Goal: Transaction & Acquisition: Register for event/course

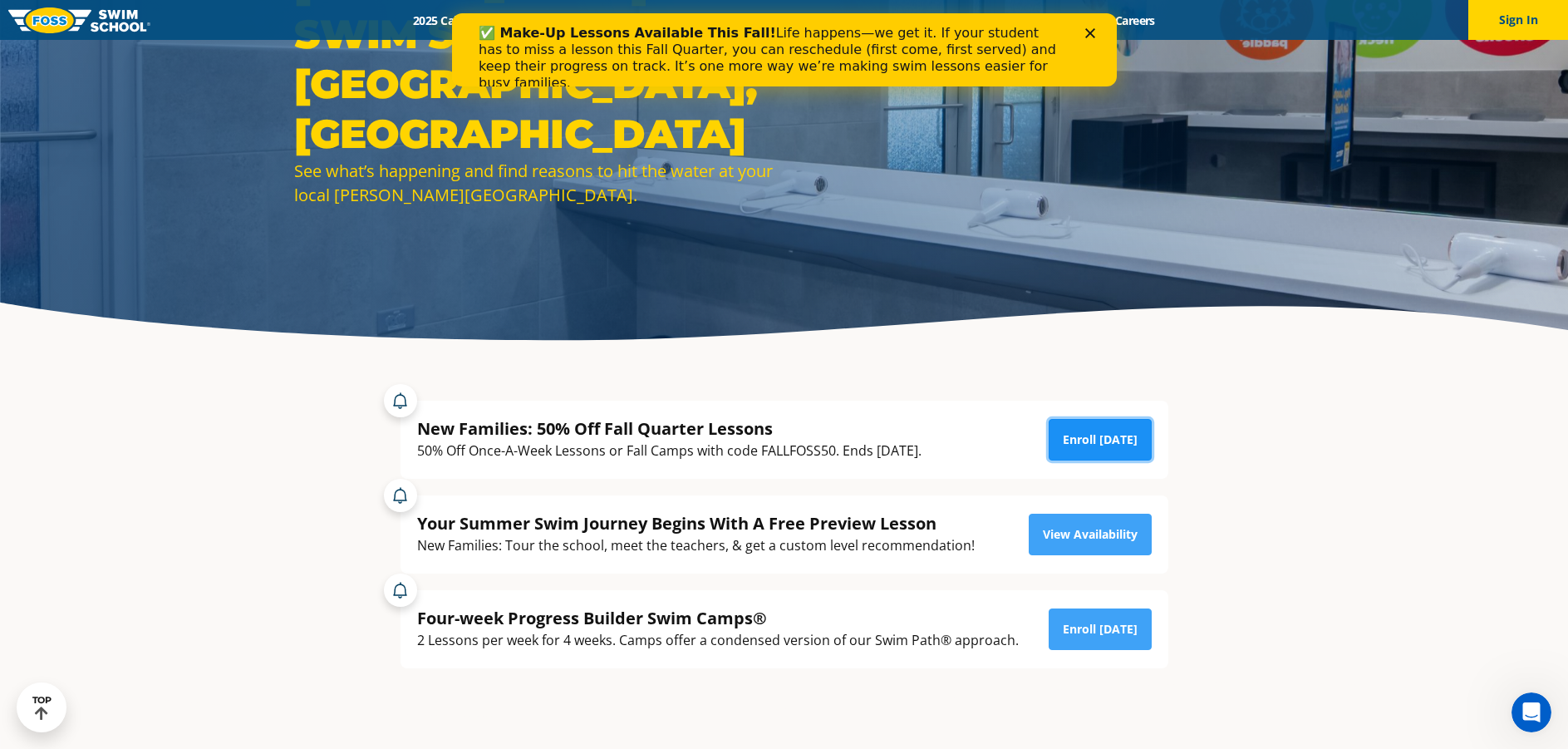
click at [1109, 443] on link "Enroll Today" at bounding box center [1100, 439] width 103 height 42
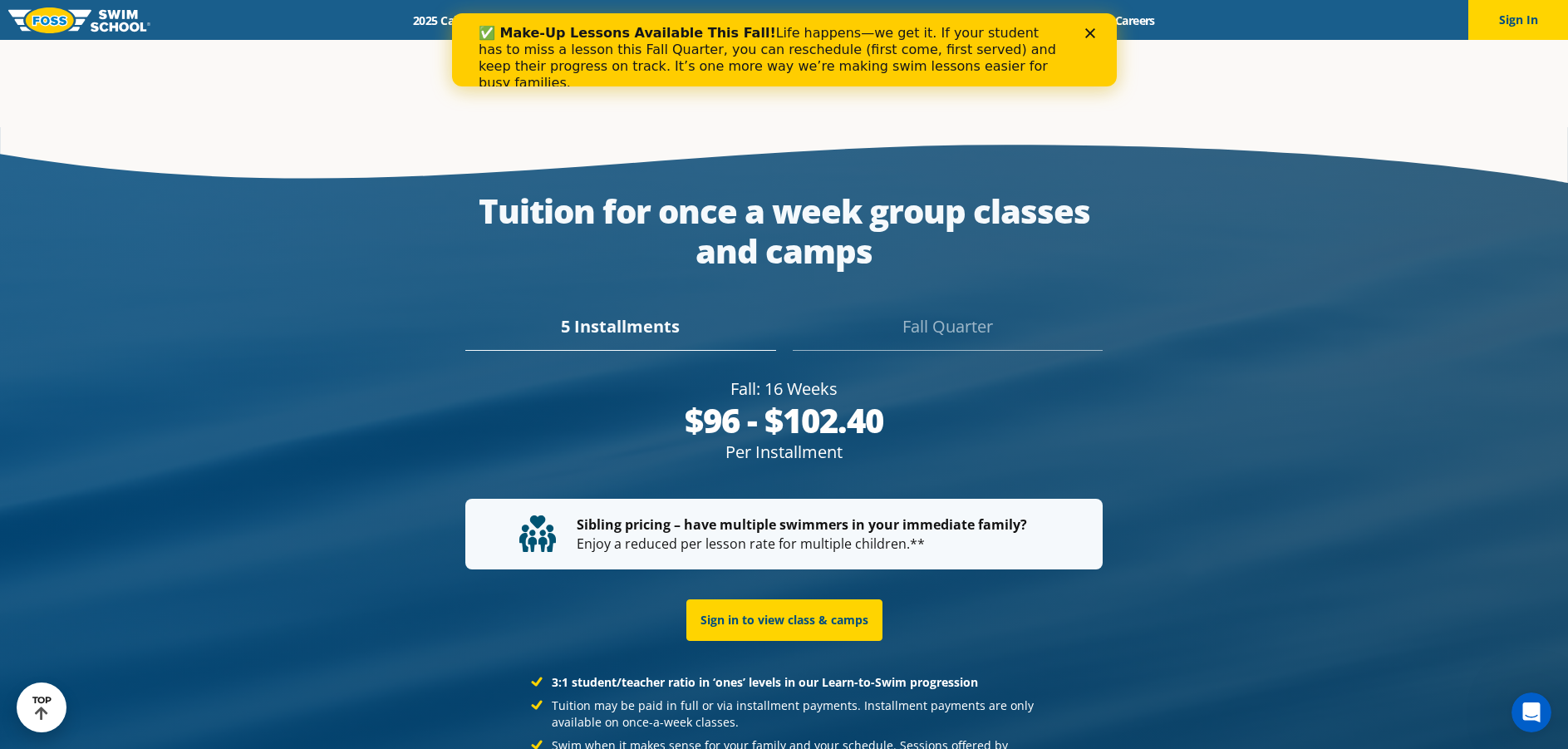
scroll to position [3111, 0]
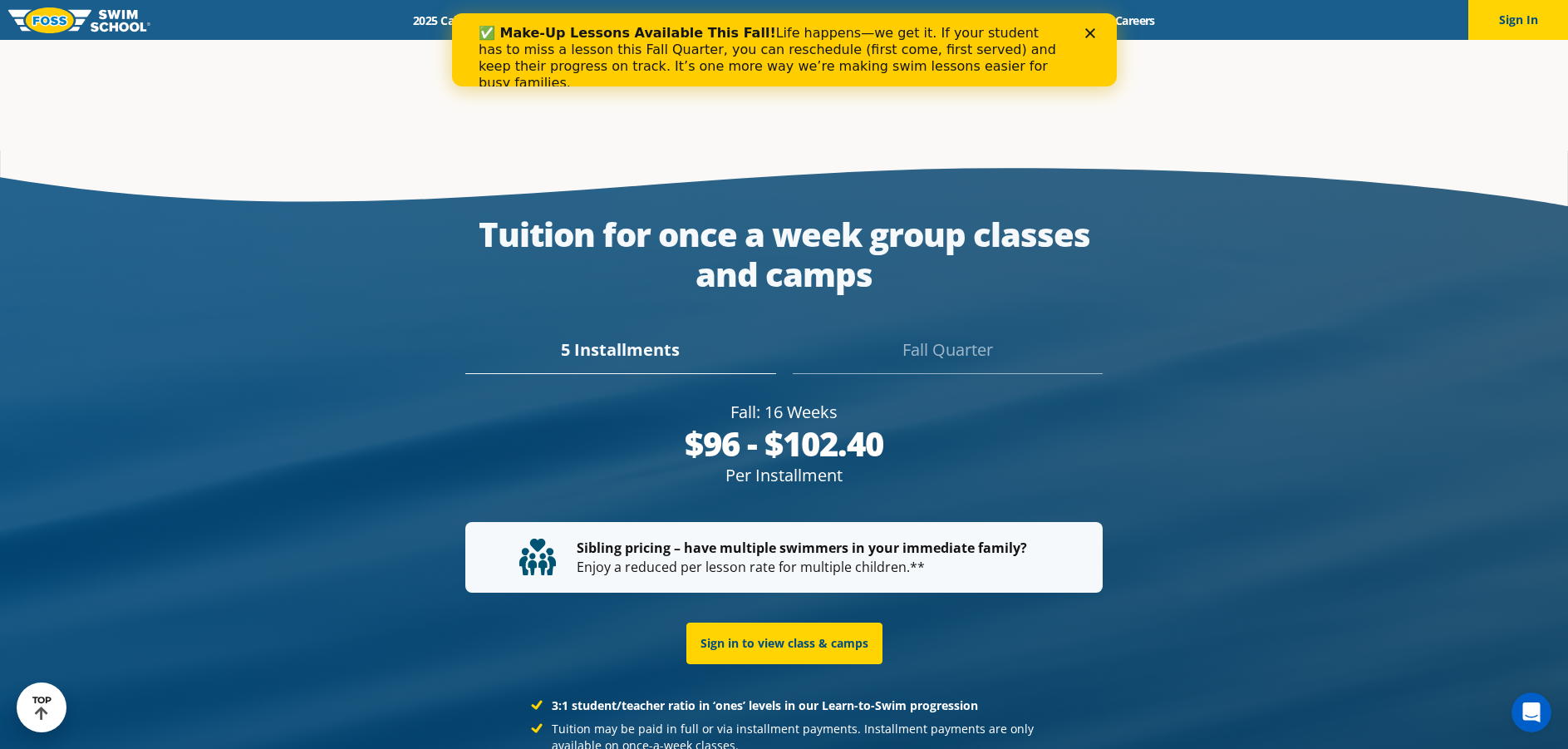
click at [944, 338] on div "Fall Quarter" at bounding box center [947, 356] width 310 height 37
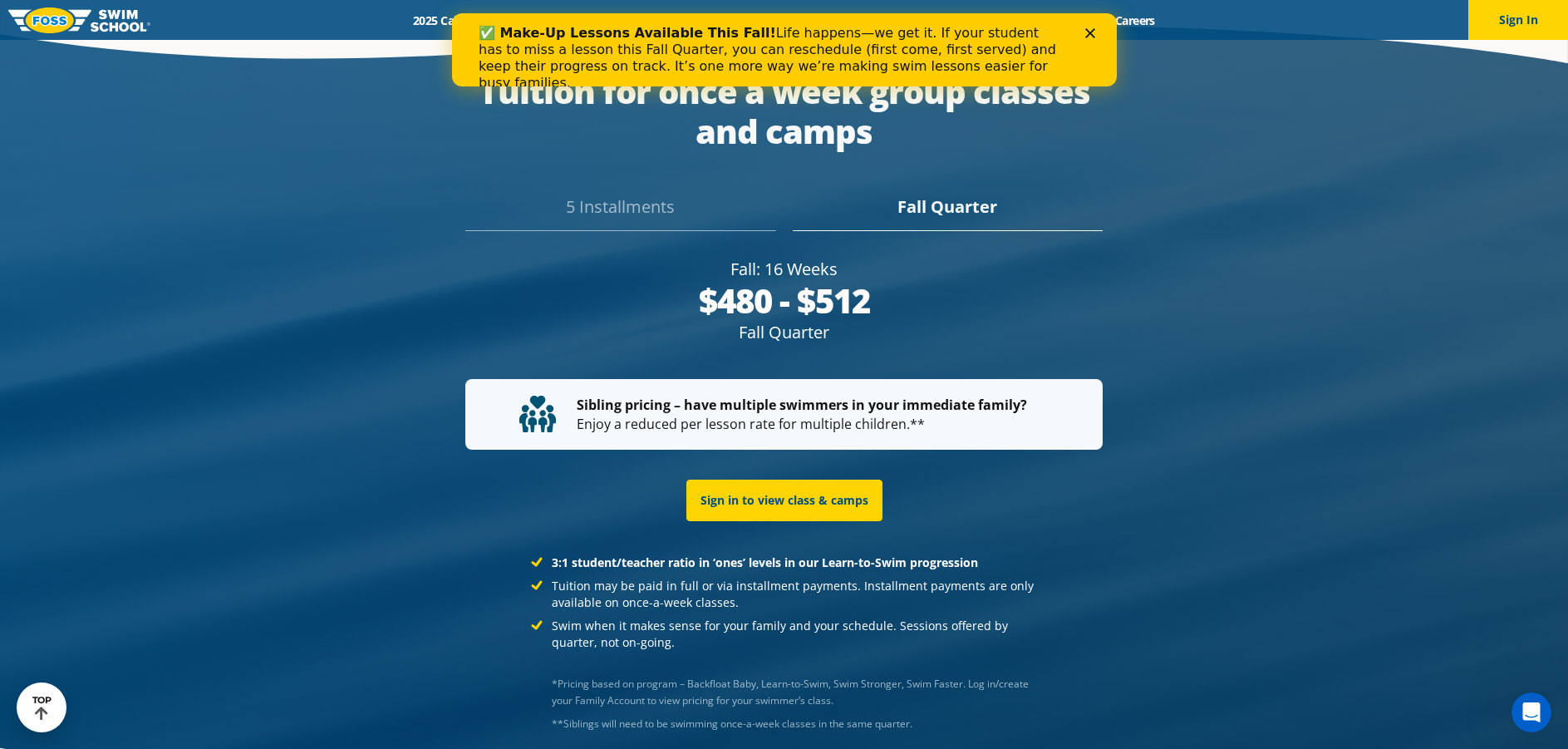
scroll to position [3324, 0]
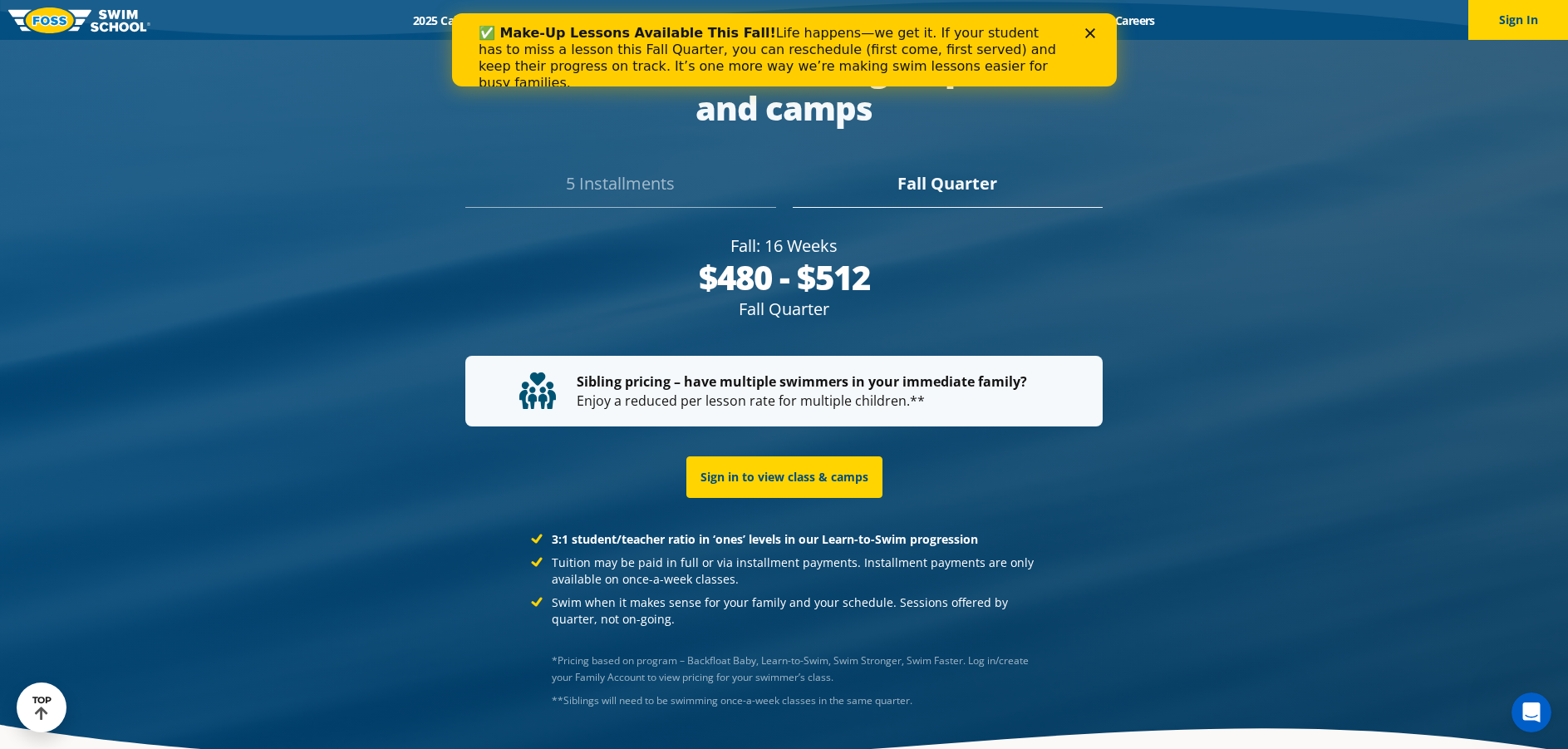
click at [1092, 33] on icon "Close" at bounding box center [1089, 33] width 10 height 10
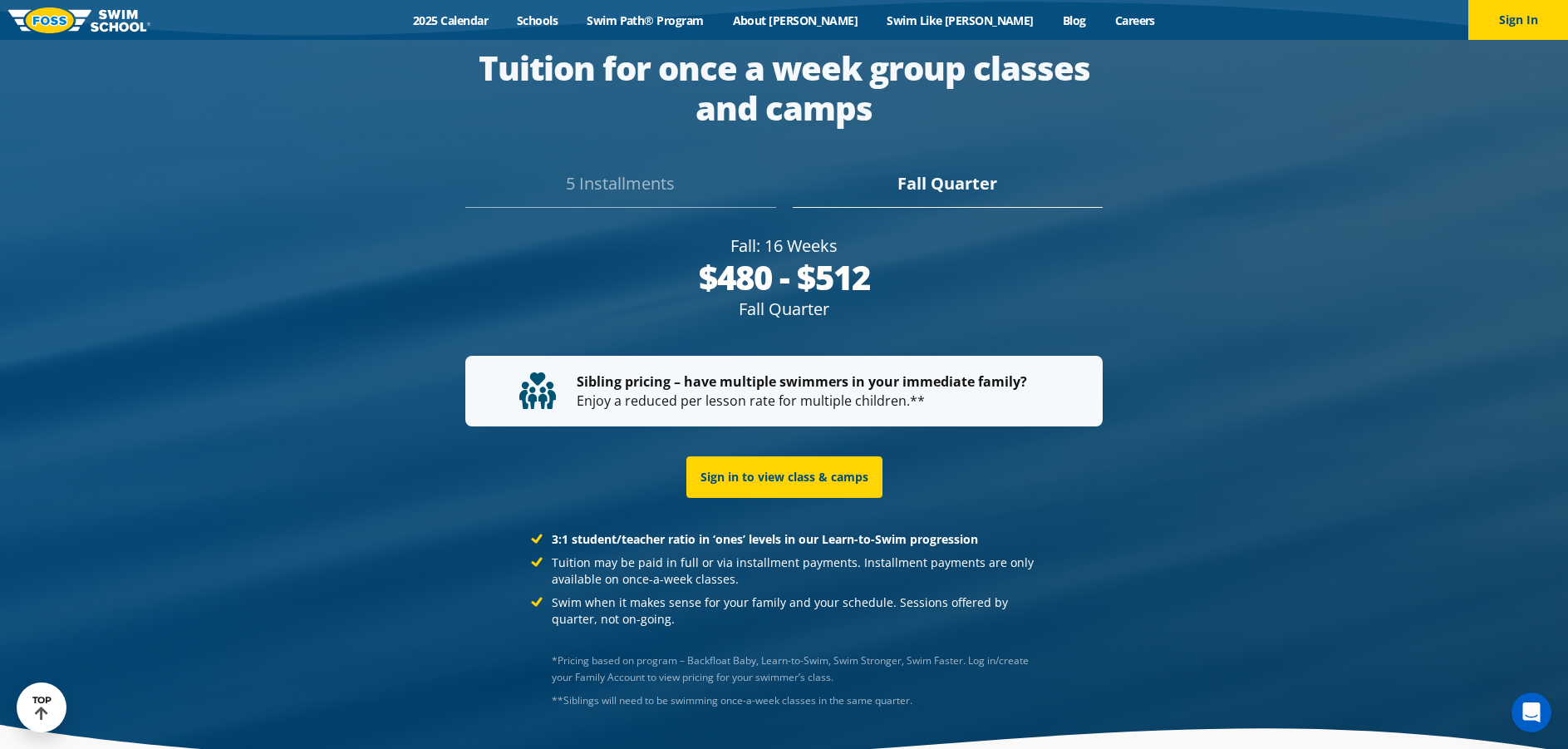
click at [524, 150] on div "5 Installments Fall Quarter" at bounding box center [784, 179] width 784 height 58
click at [582, 171] on div "5 Installments" at bounding box center [620, 190] width 310 height 37
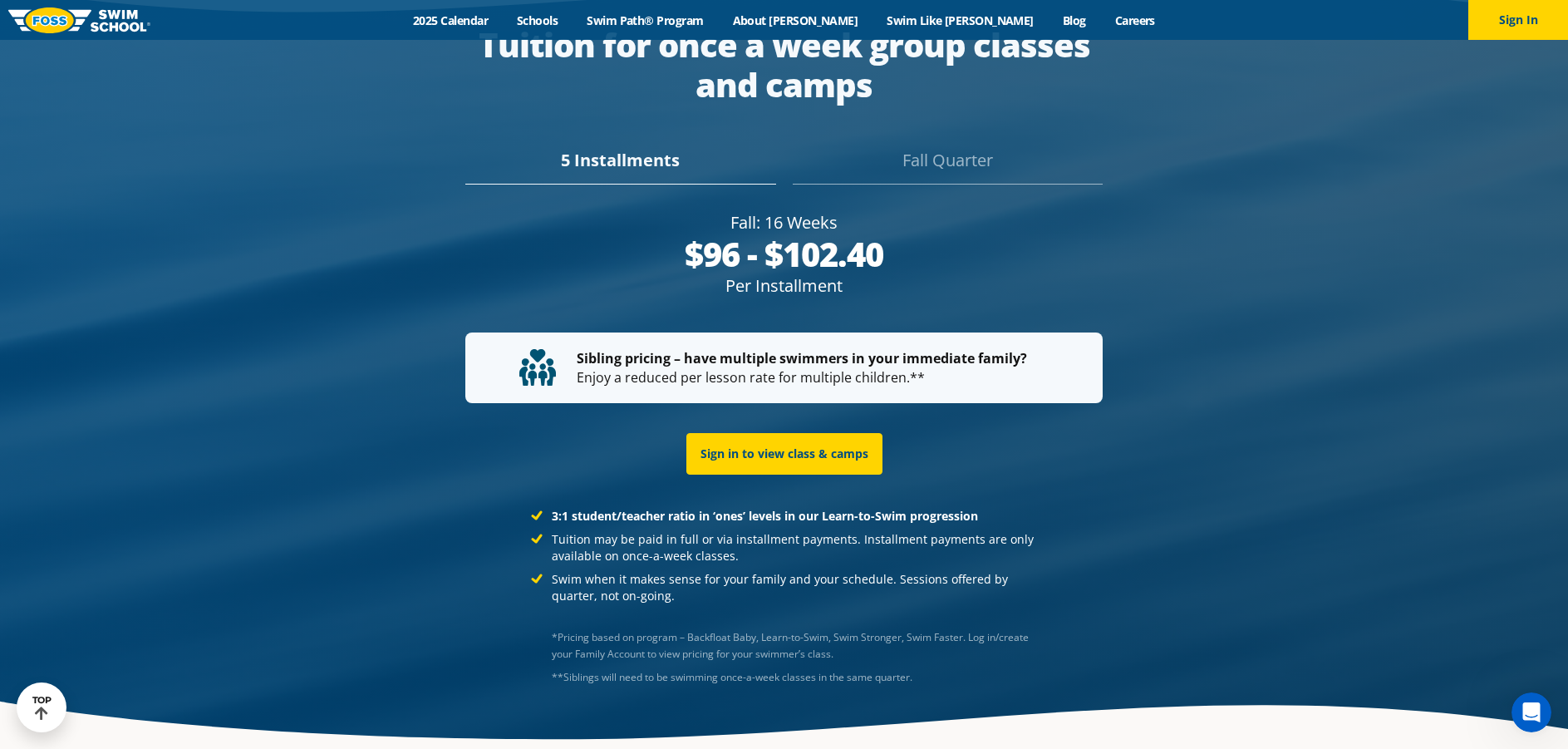
scroll to position [3278, 0]
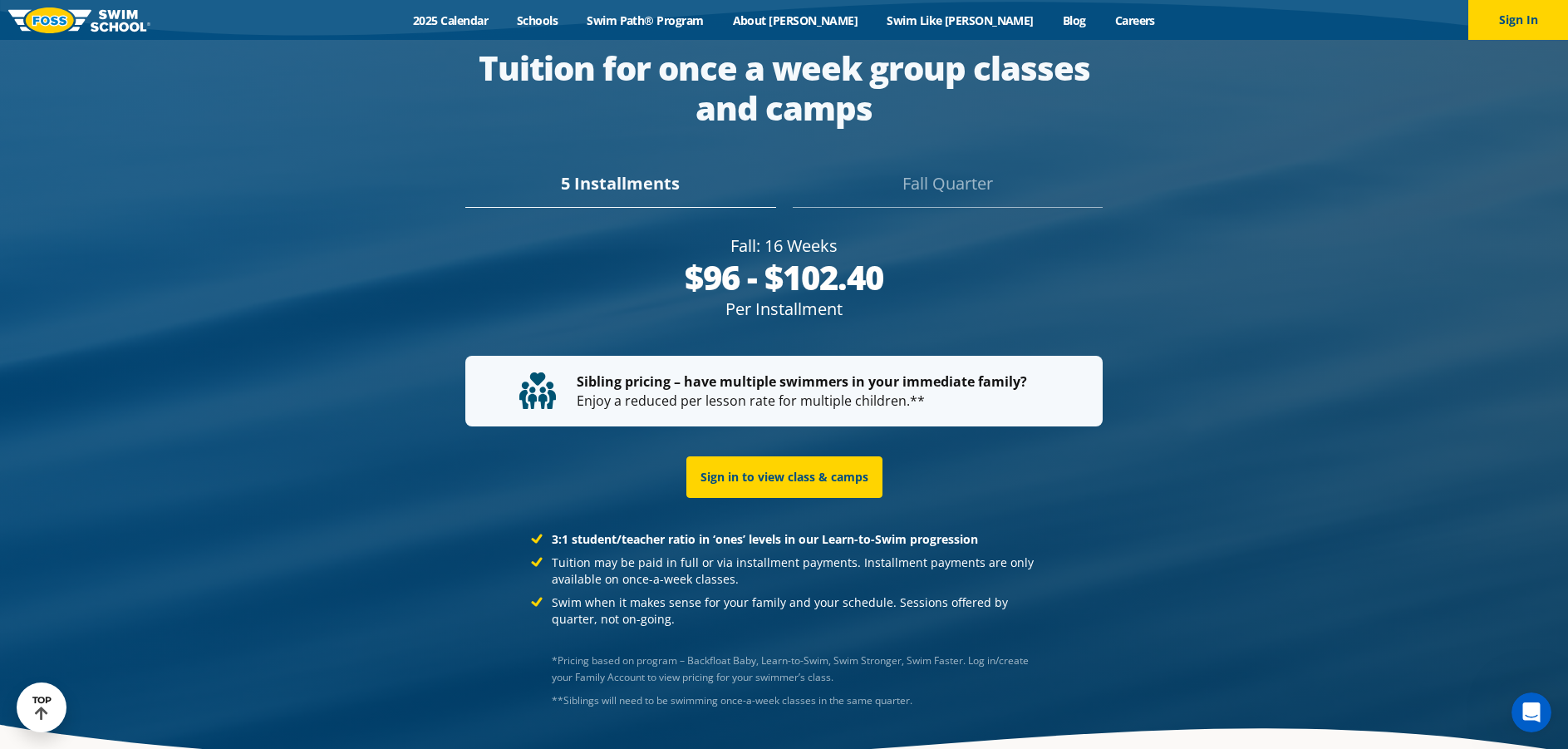
click at [966, 171] on div "Fall Quarter" at bounding box center [947, 190] width 310 height 37
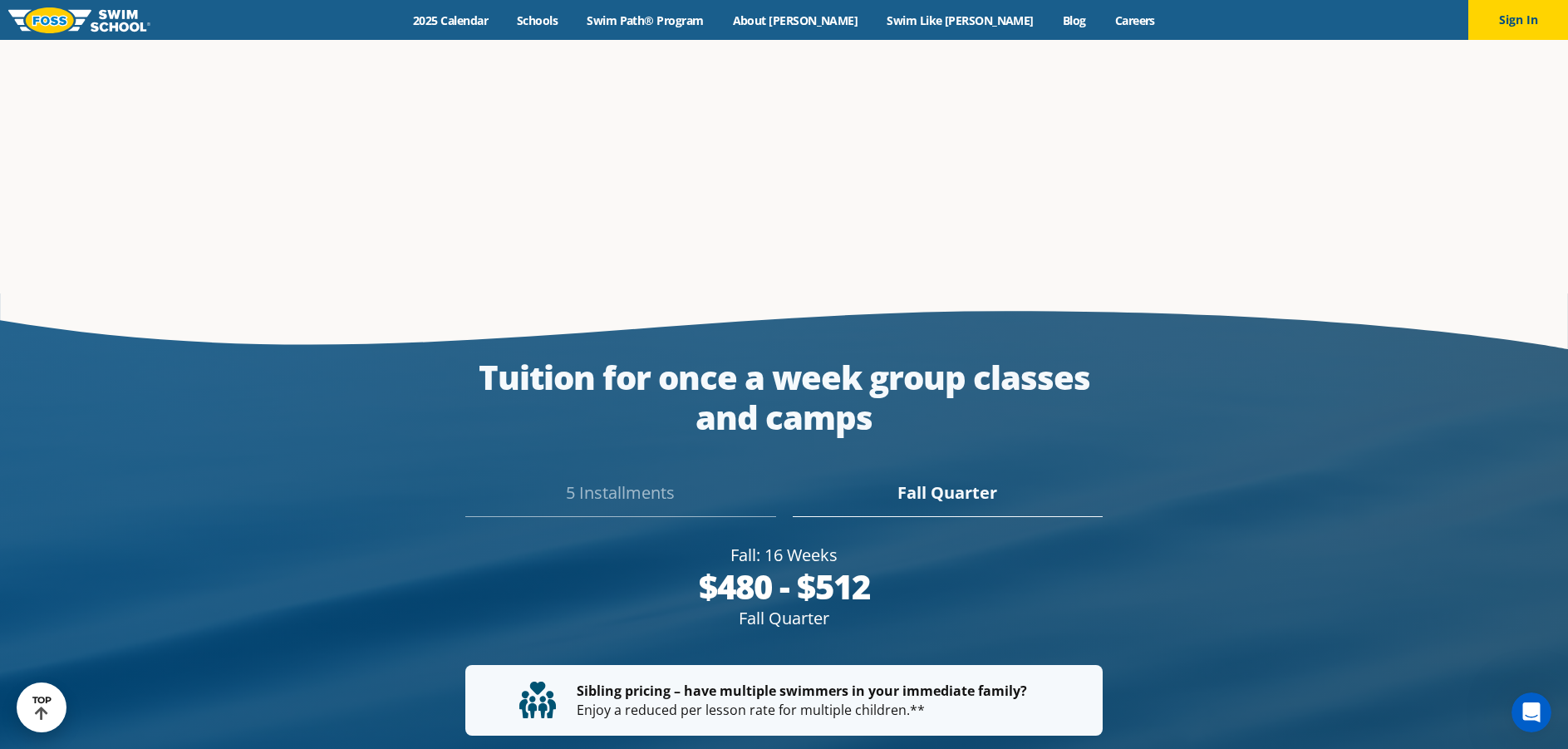
scroll to position [2886, 0]
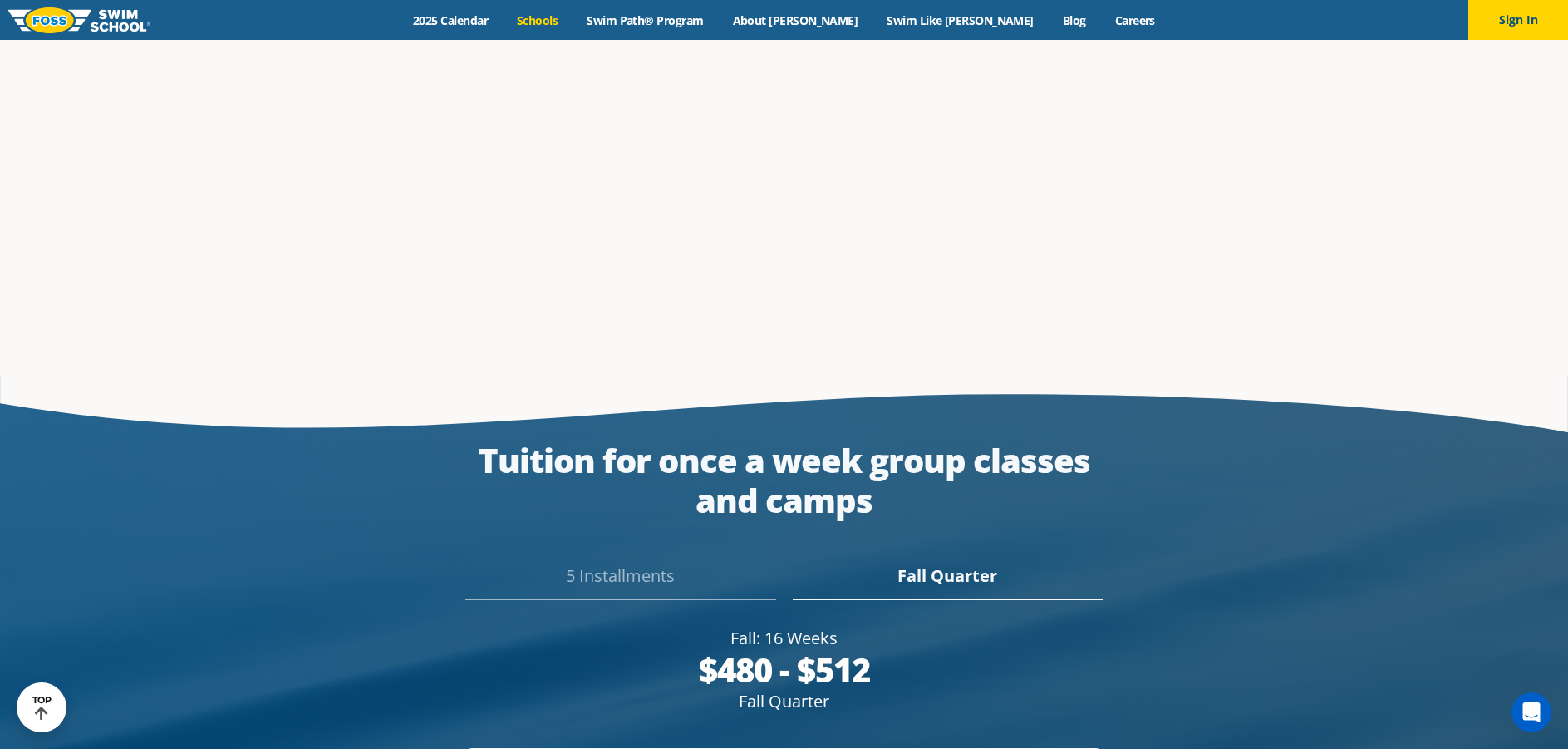
click at [573, 17] on link "Schools" at bounding box center [538, 20] width 70 height 15
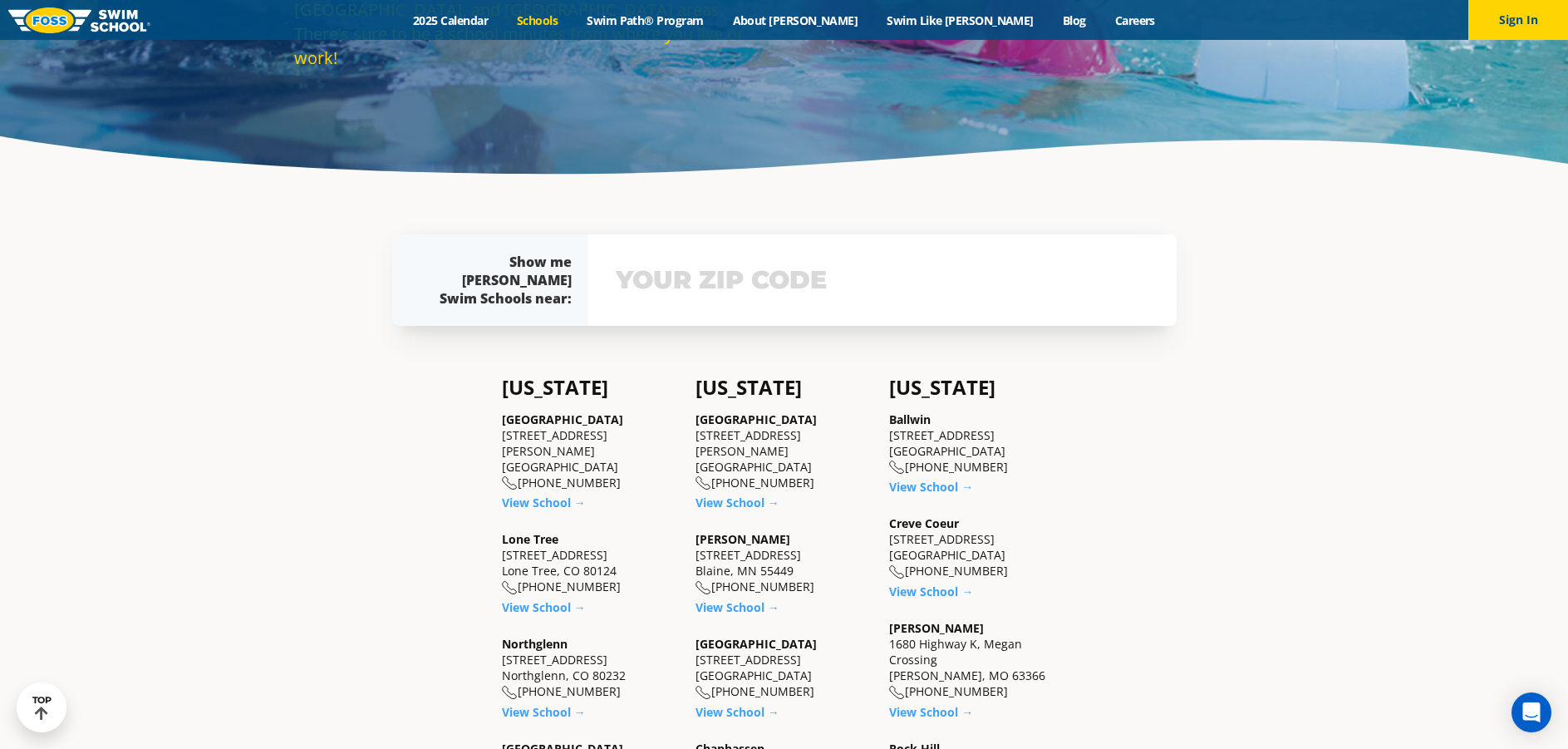
click at [762, 291] on div "Show me Foss Swim Schools near: The Foss Swim School near me: Not yours? View s…" at bounding box center [784, 280] width 801 height 174
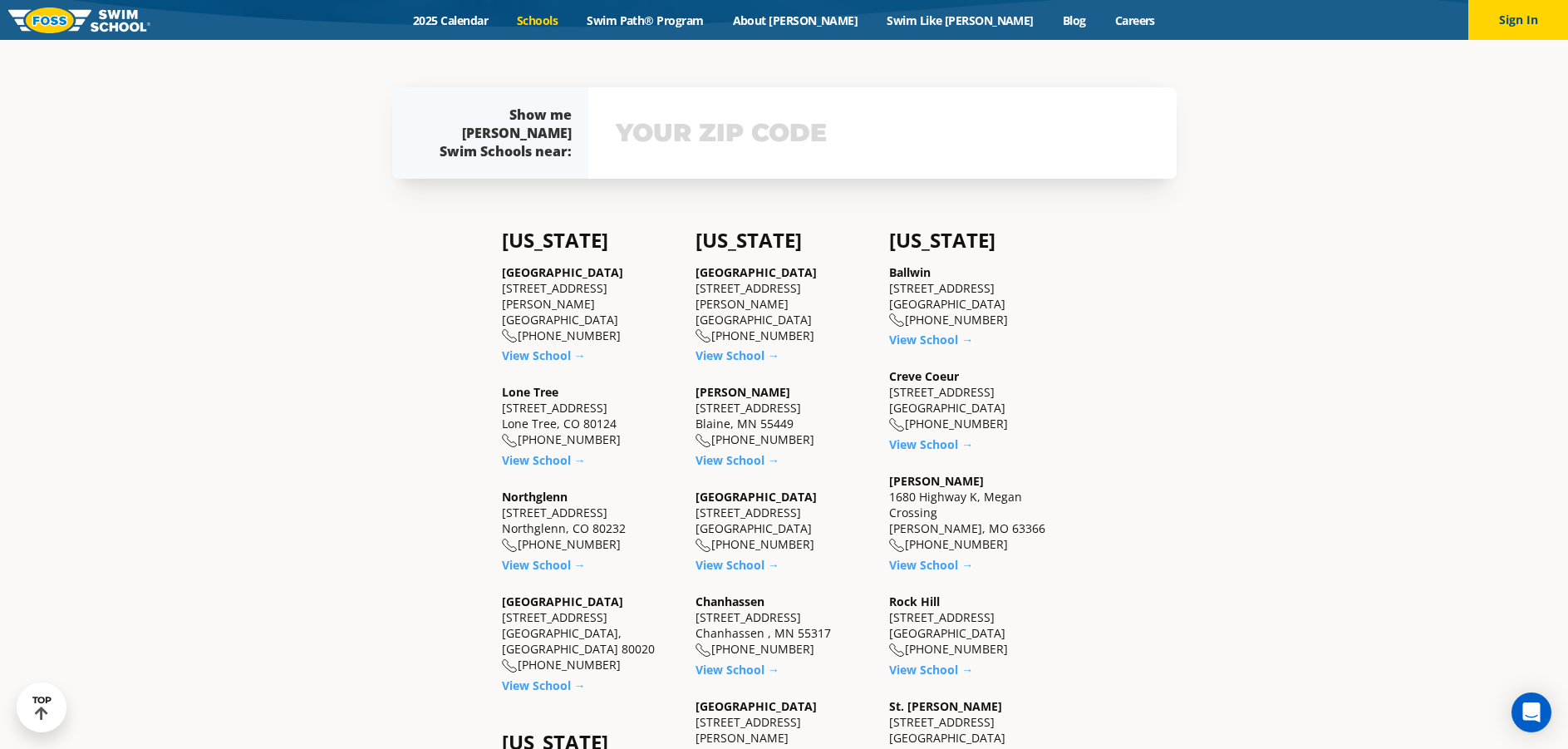
scroll to position [484, 0]
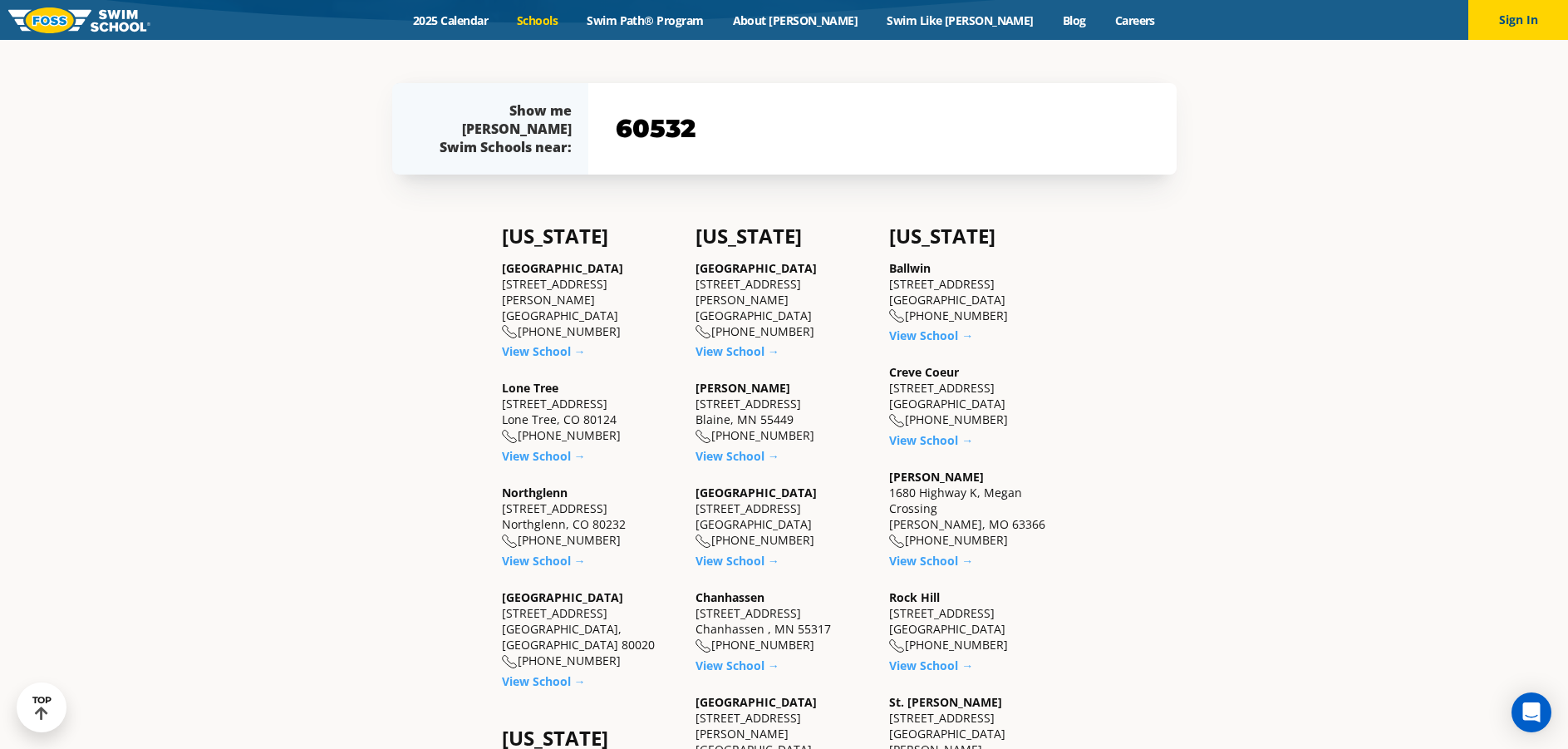
type input "60532"
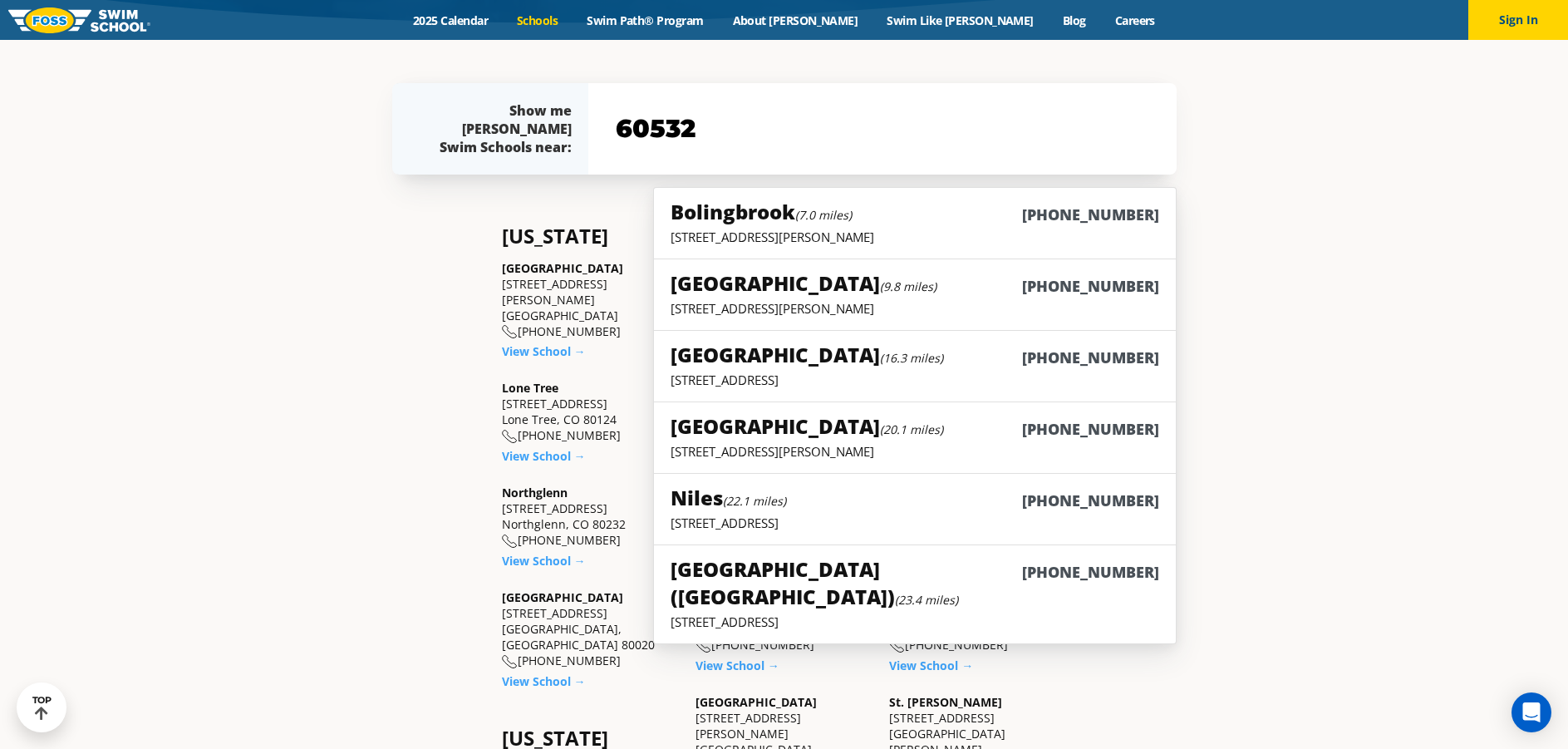
click at [1336, 289] on div "Find a Swim School Near You Find a Swim School Near You Foss Swim School has 33…" at bounding box center [784, 721] width 1568 height 2331
click at [919, 237] on p "155 N. Weber Road , Bolingbrook, IL 60490" at bounding box center [914, 236] width 488 height 16
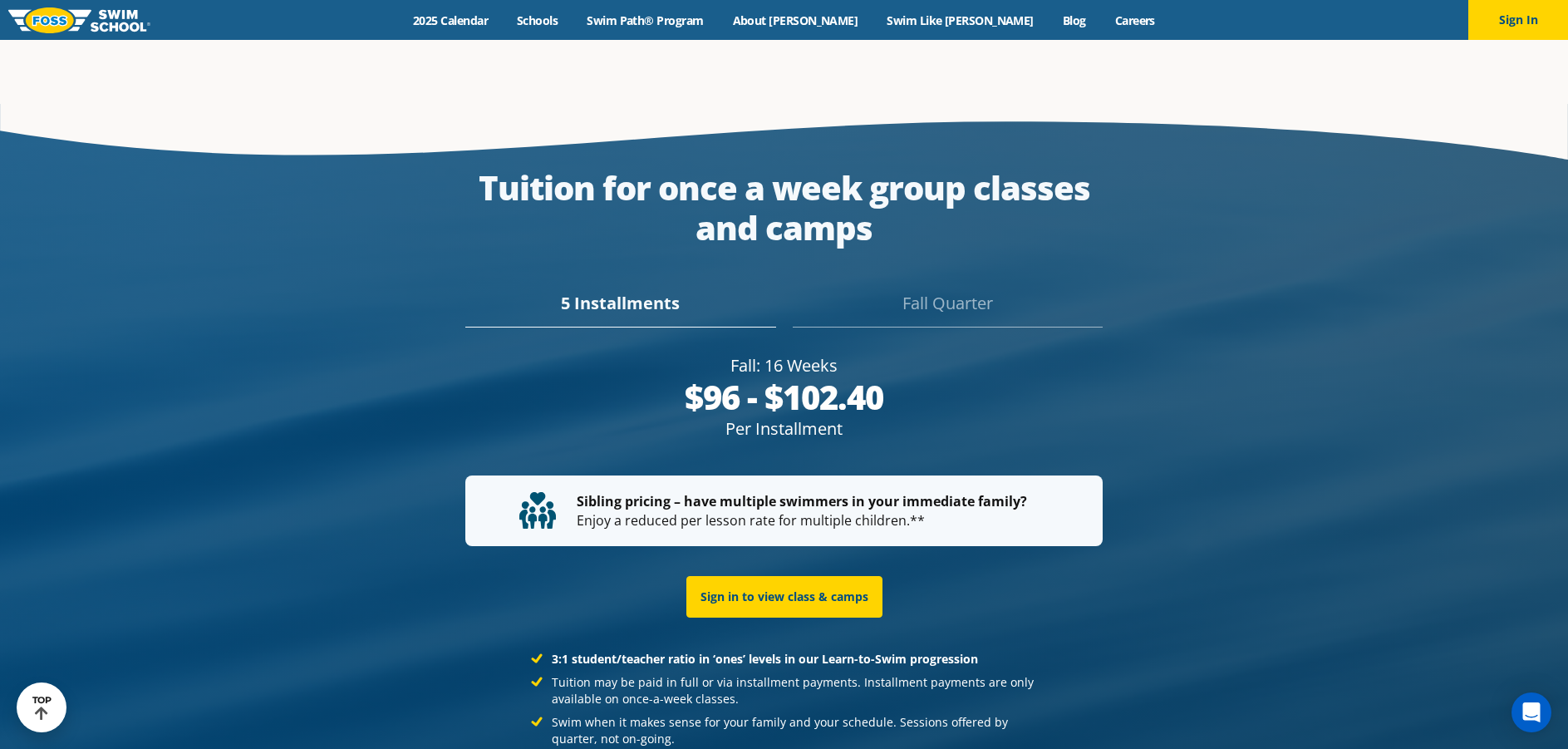
scroll to position [3182, 0]
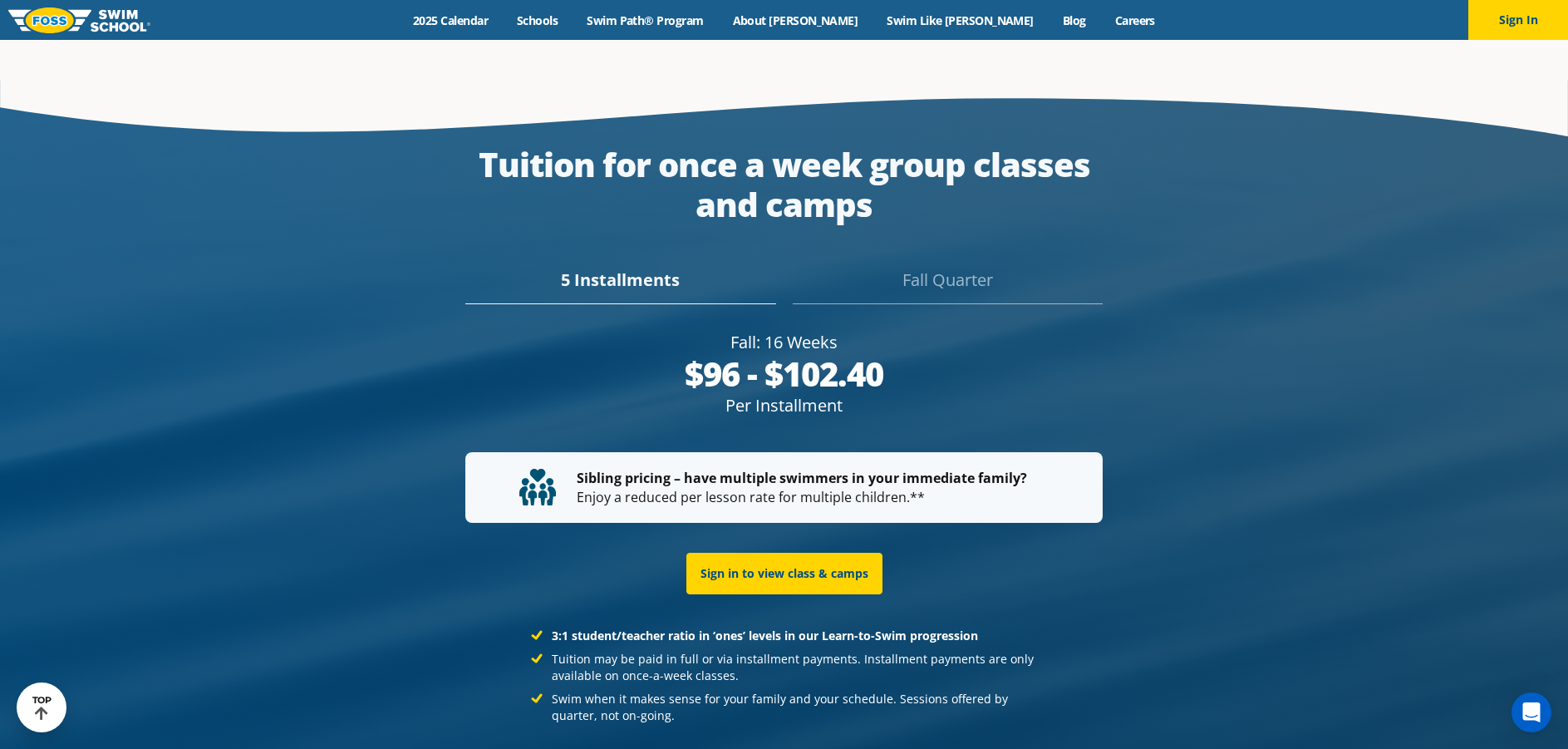
click at [820, 368] on div "$96 - $102.40" at bounding box center [784, 374] width 637 height 40
click at [953, 268] on div "Fall Quarter" at bounding box center [947, 286] width 310 height 37
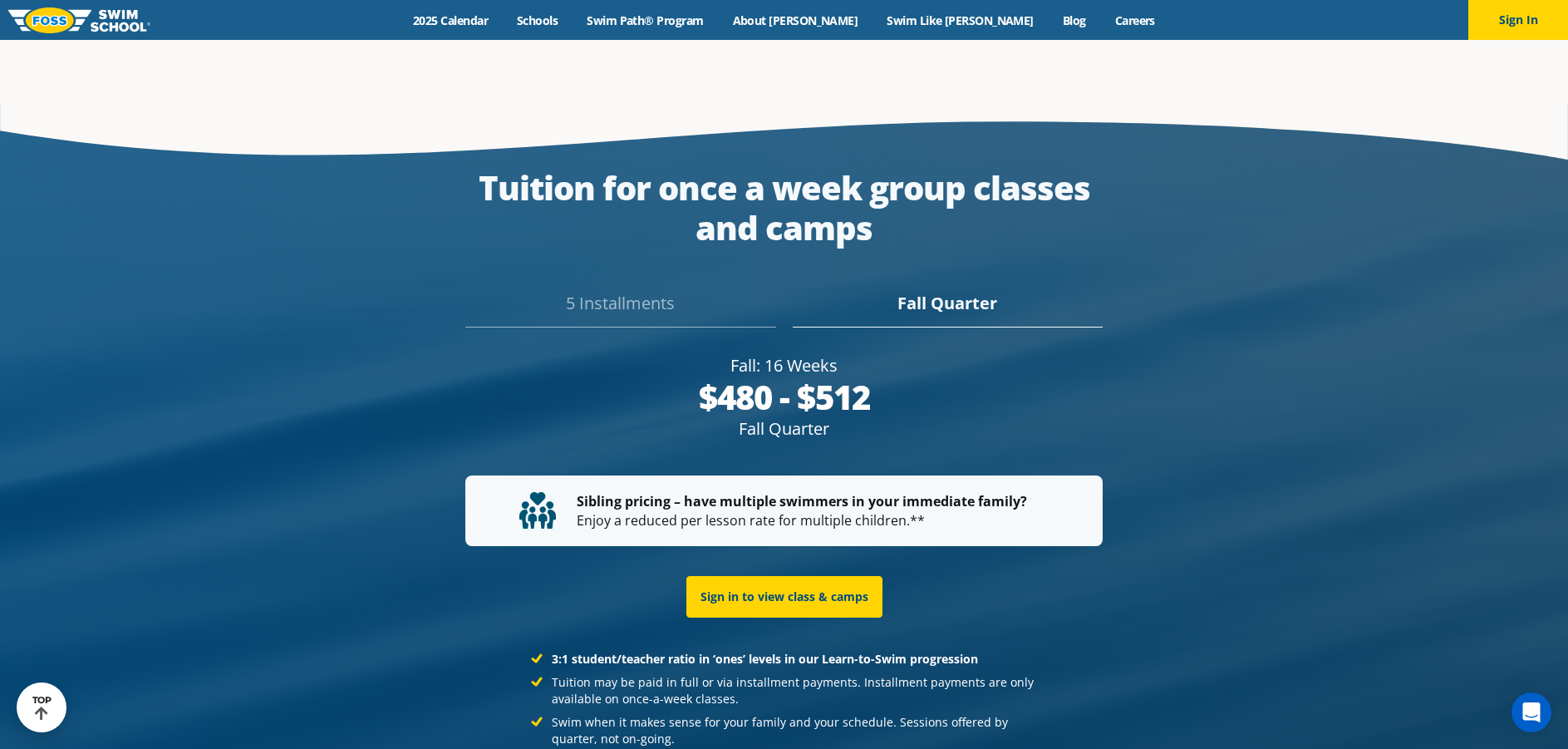
drag, startPoint x: 715, startPoint y: 356, endPoint x: 868, endPoint y: 356, distance: 153.0
click at [868, 377] on div "$480 - $512" at bounding box center [784, 397] width 637 height 40
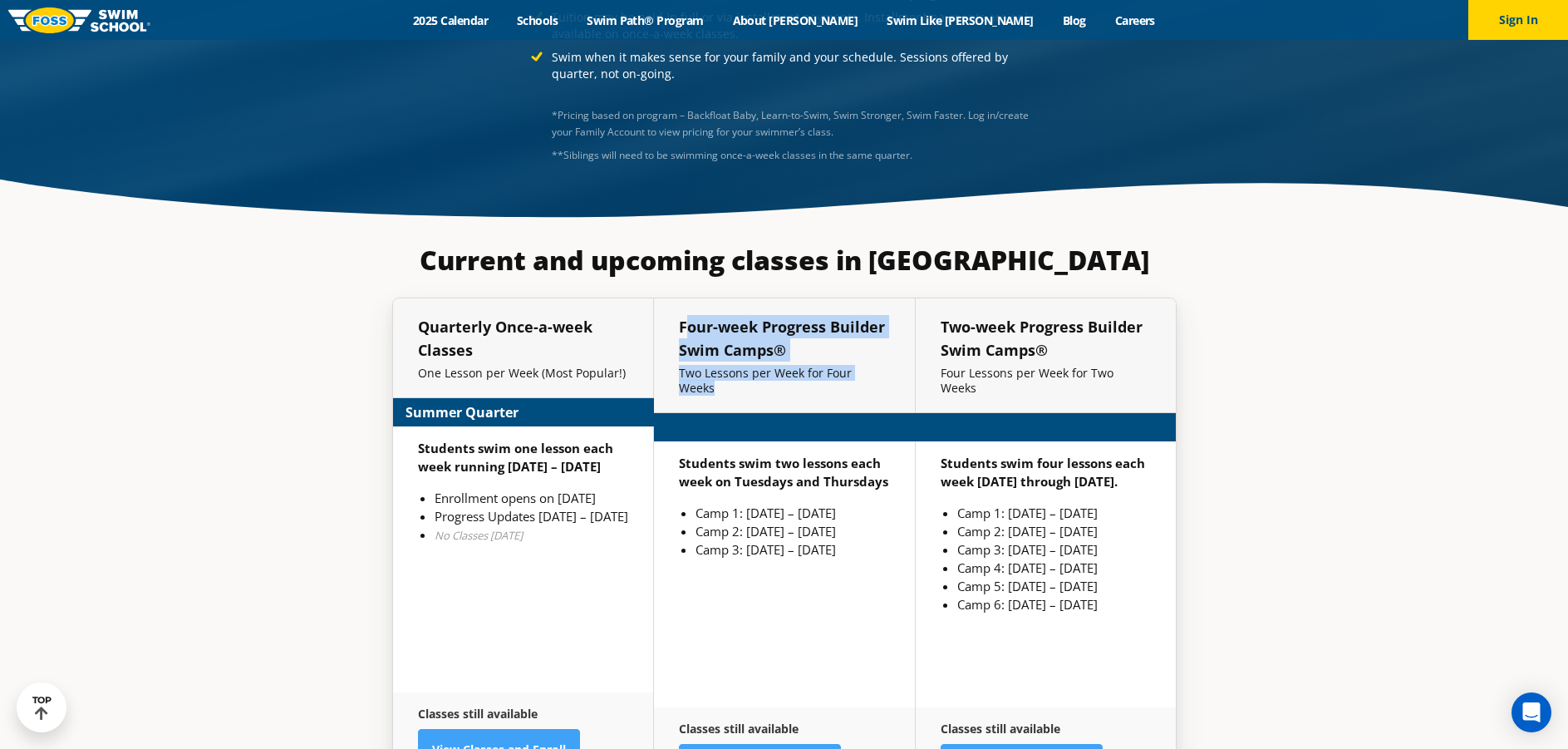
scroll to position [3847, 0]
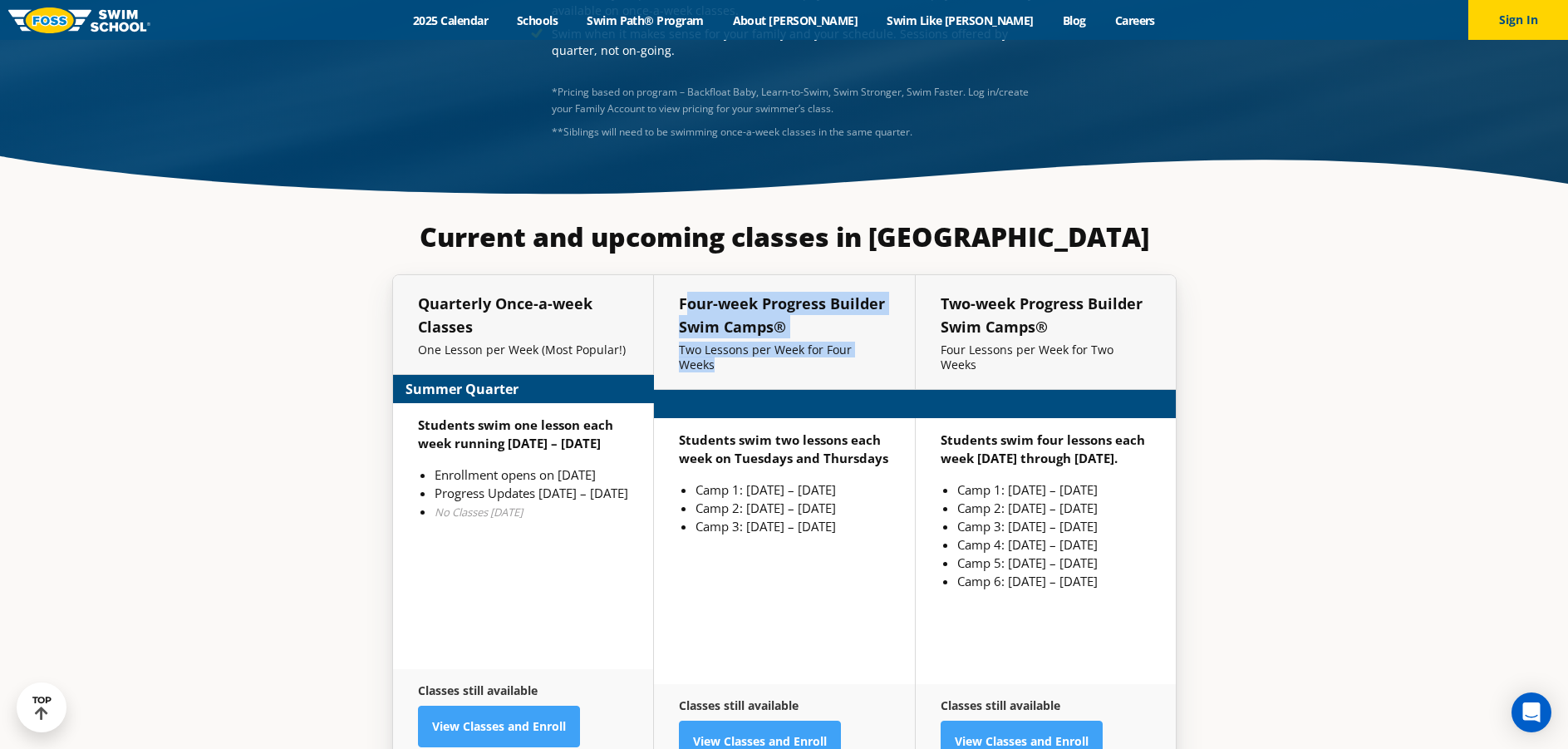
drag, startPoint x: 687, startPoint y: 283, endPoint x: 889, endPoint y: 329, distance: 207.2
click at [889, 329] on div "Four-week Progress Builder Swim Camps® Two Lessons per Week for Four Weeks" at bounding box center [784, 332] width 261 height 115
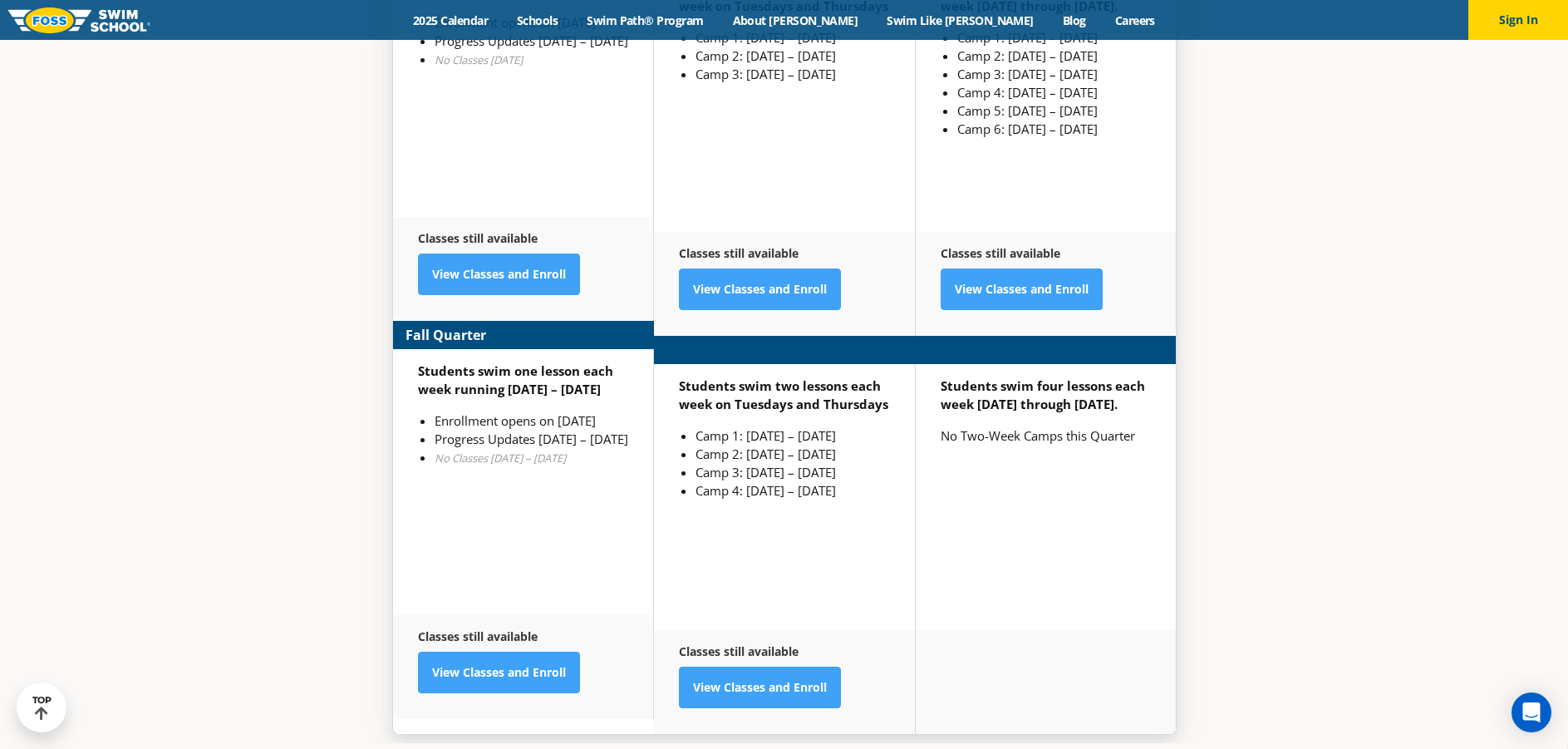
scroll to position [4368, 0]
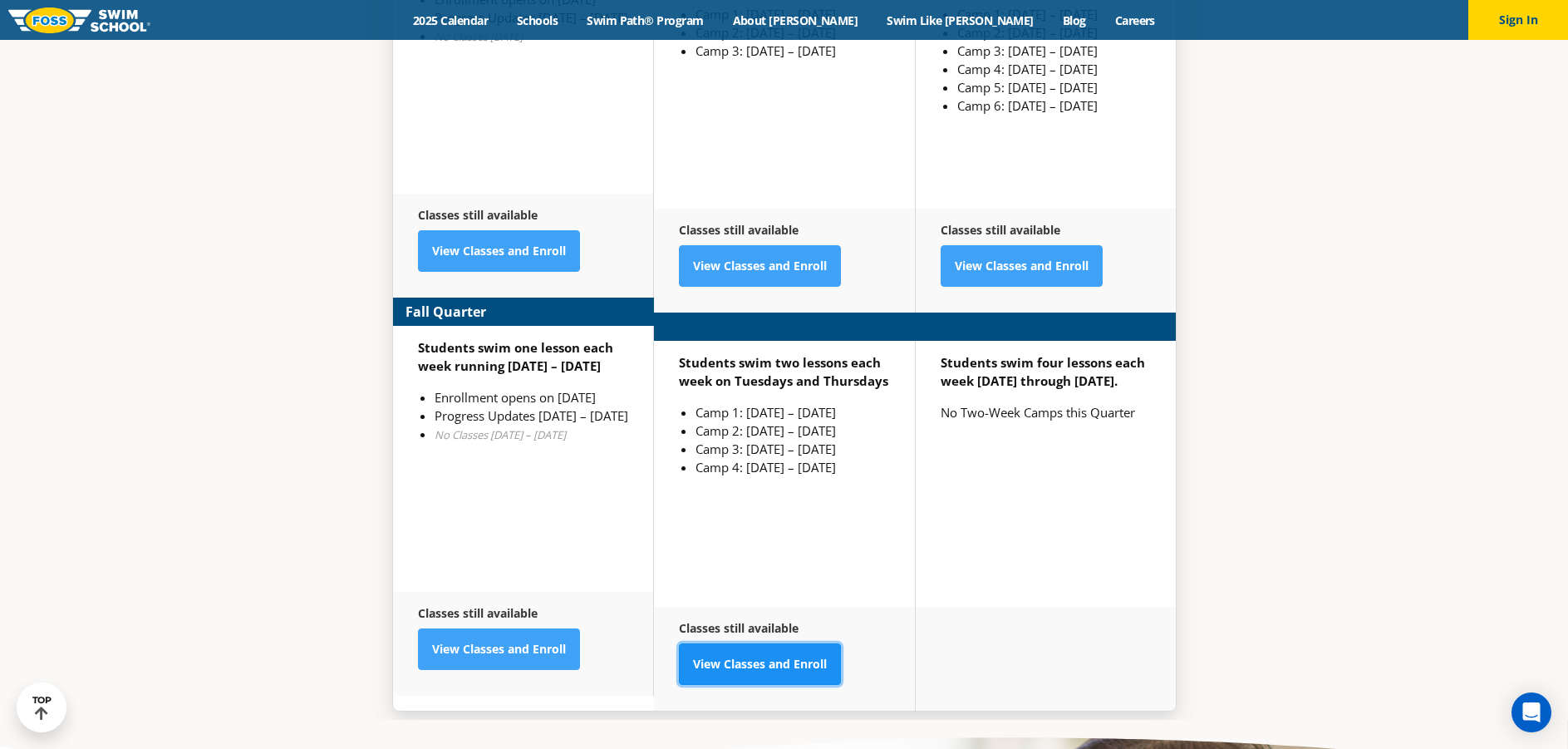
click at [756, 644] on link "View Classes and Enroll" at bounding box center [759, 664] width 162 height 42
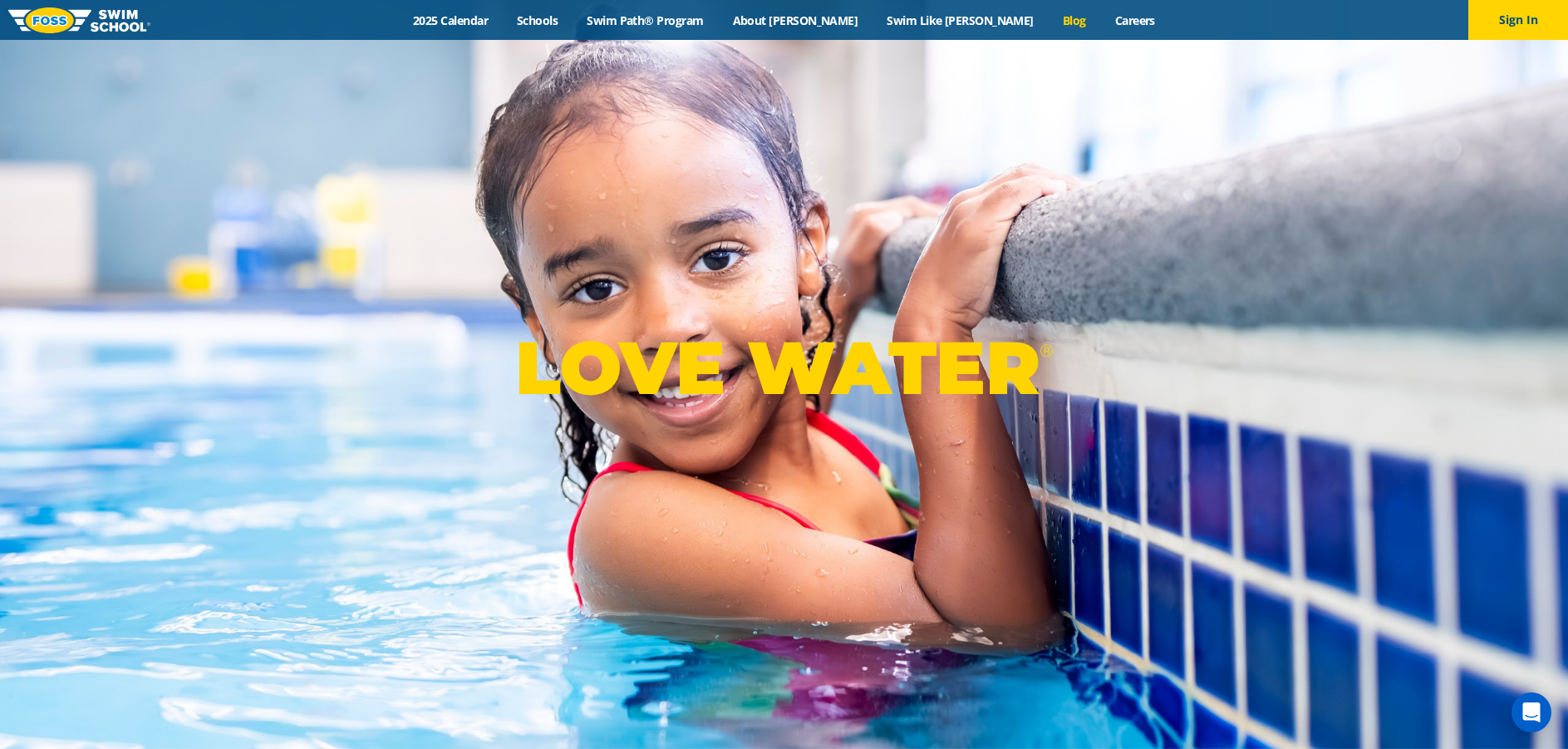
click at [1048, 24] on link "Blog" at bounding box center [1074, 20] width 52 height 15
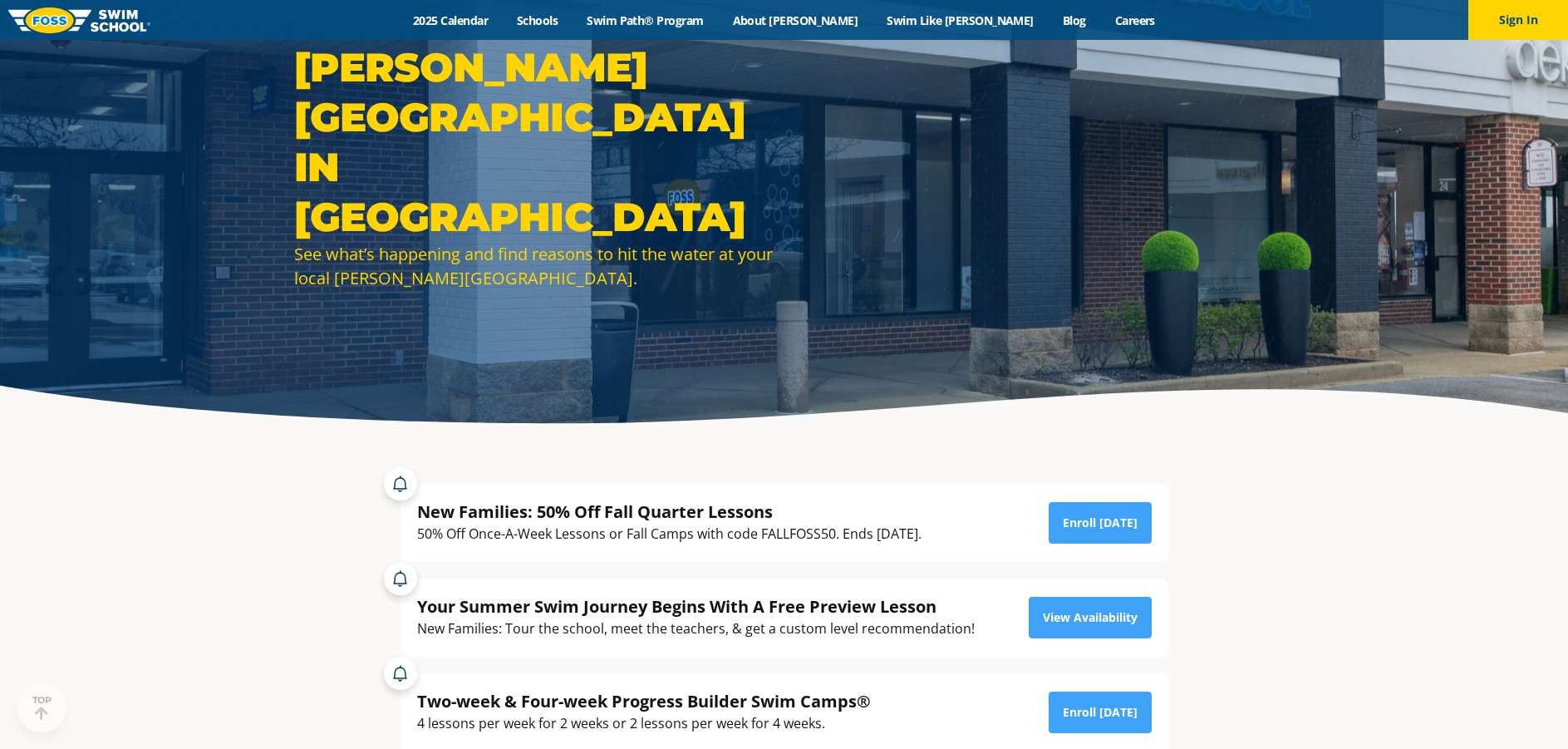
scroll to position [166, 0]
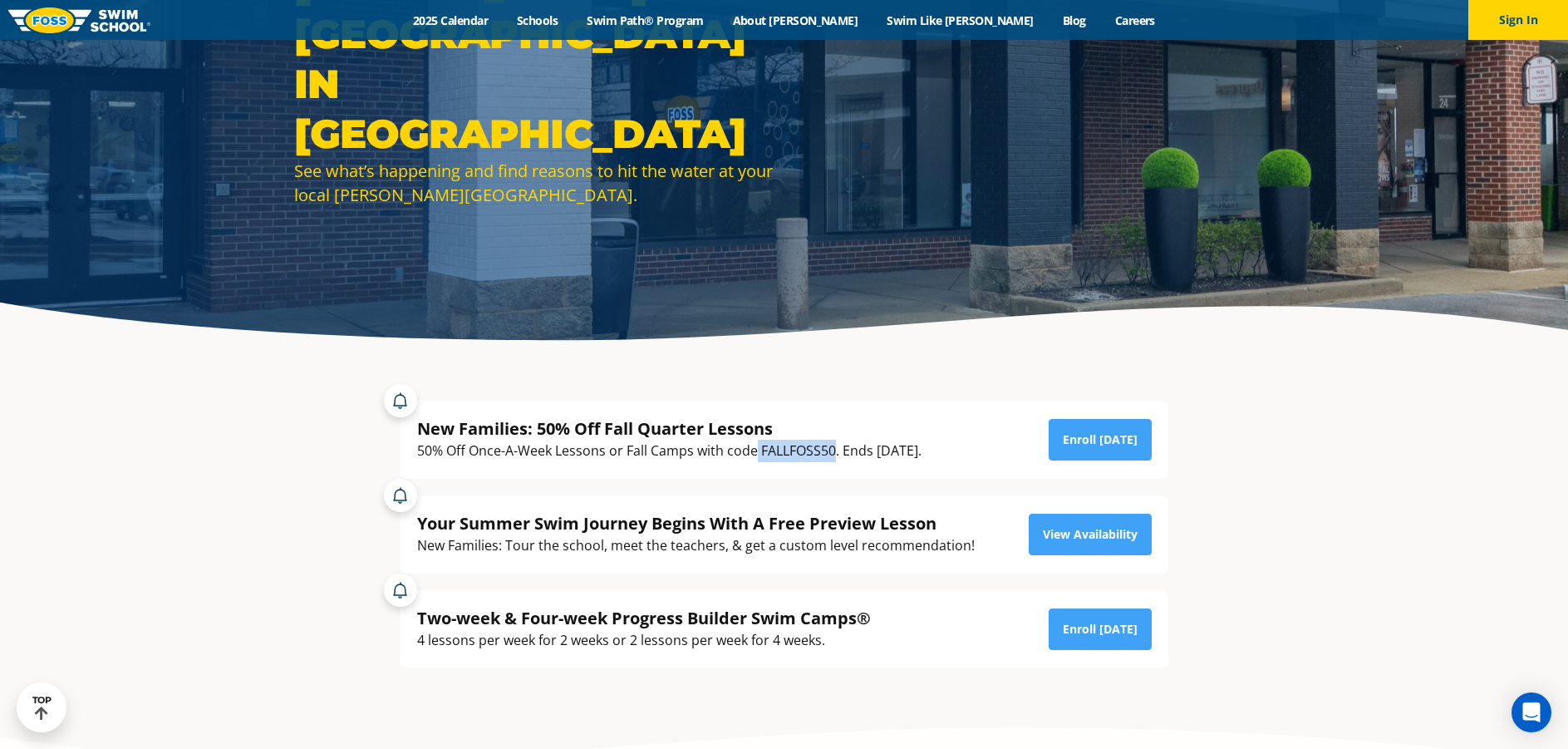
drag, startPoint x: 757, startPoint y: 450, endPoint x: 835, endPoint y: 450, distance: 78.0
click at [835, 450] on div "50% Off Once-A-Week Lessons or Fall Camps with code FALLFOSS50. Ends September …" at bounding box center [668, 450] width 504 height 22
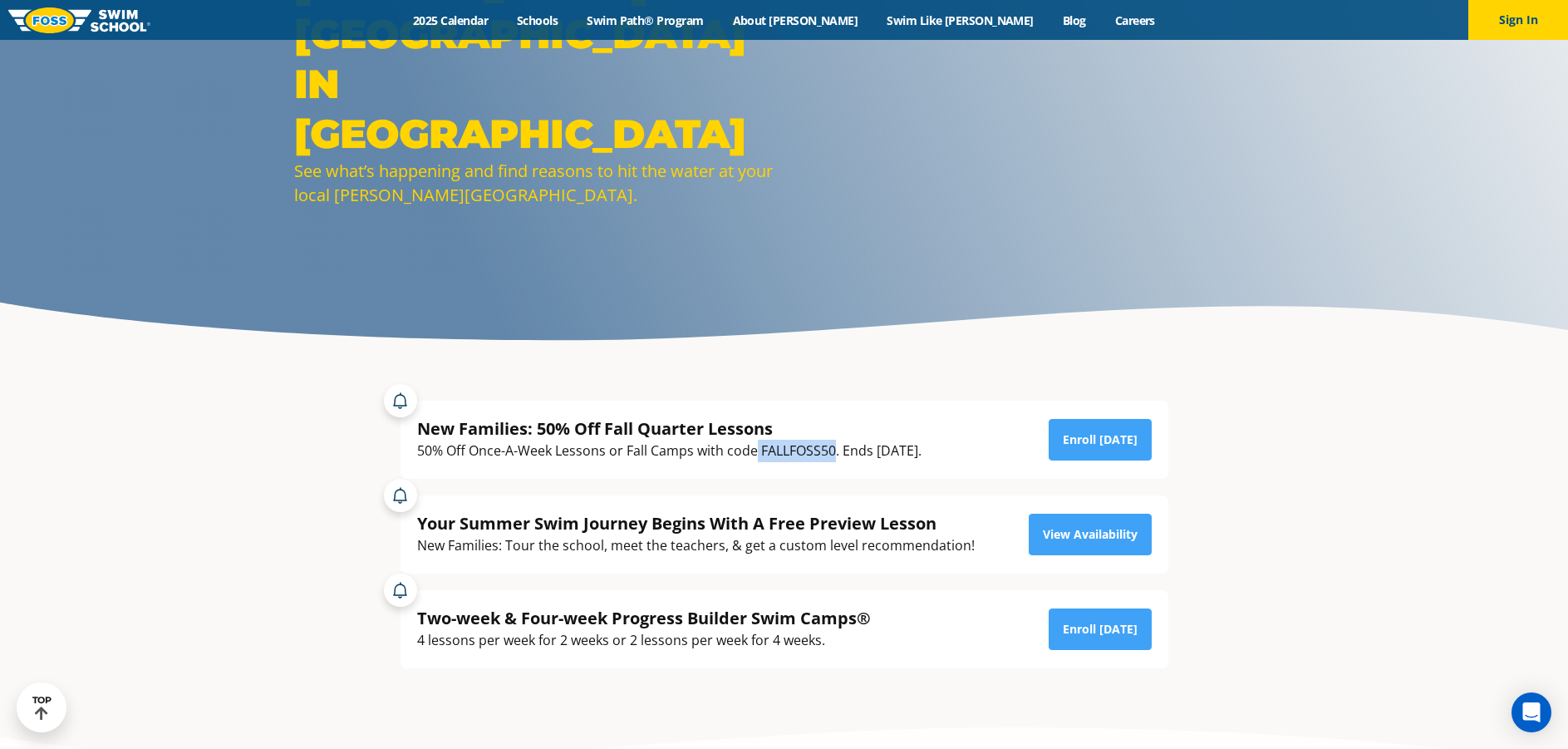
copy div "FALLFOSS50"
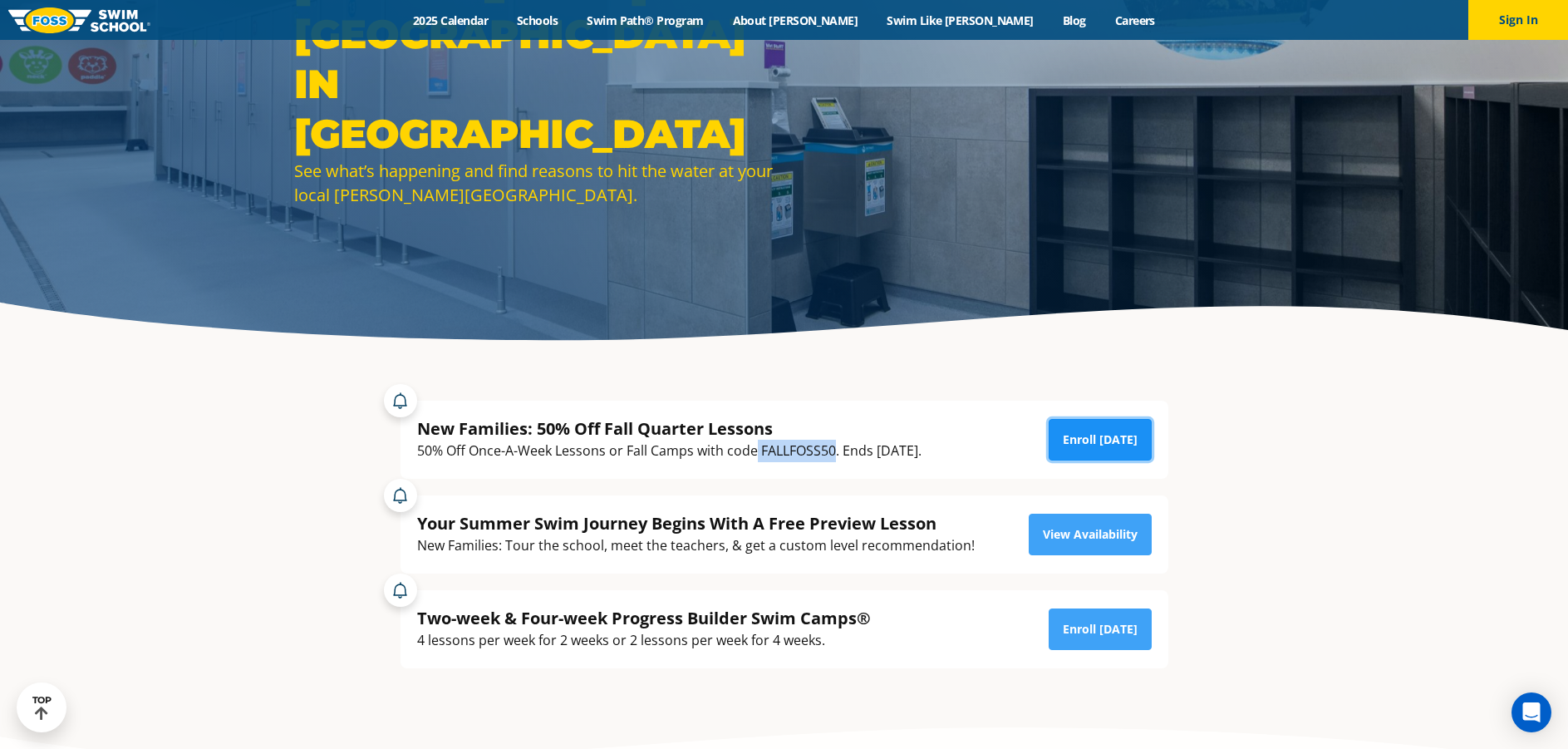
click at [1097, 450] on link "Enroll Today" at bounding box center [1100, 439] width 103 height 42
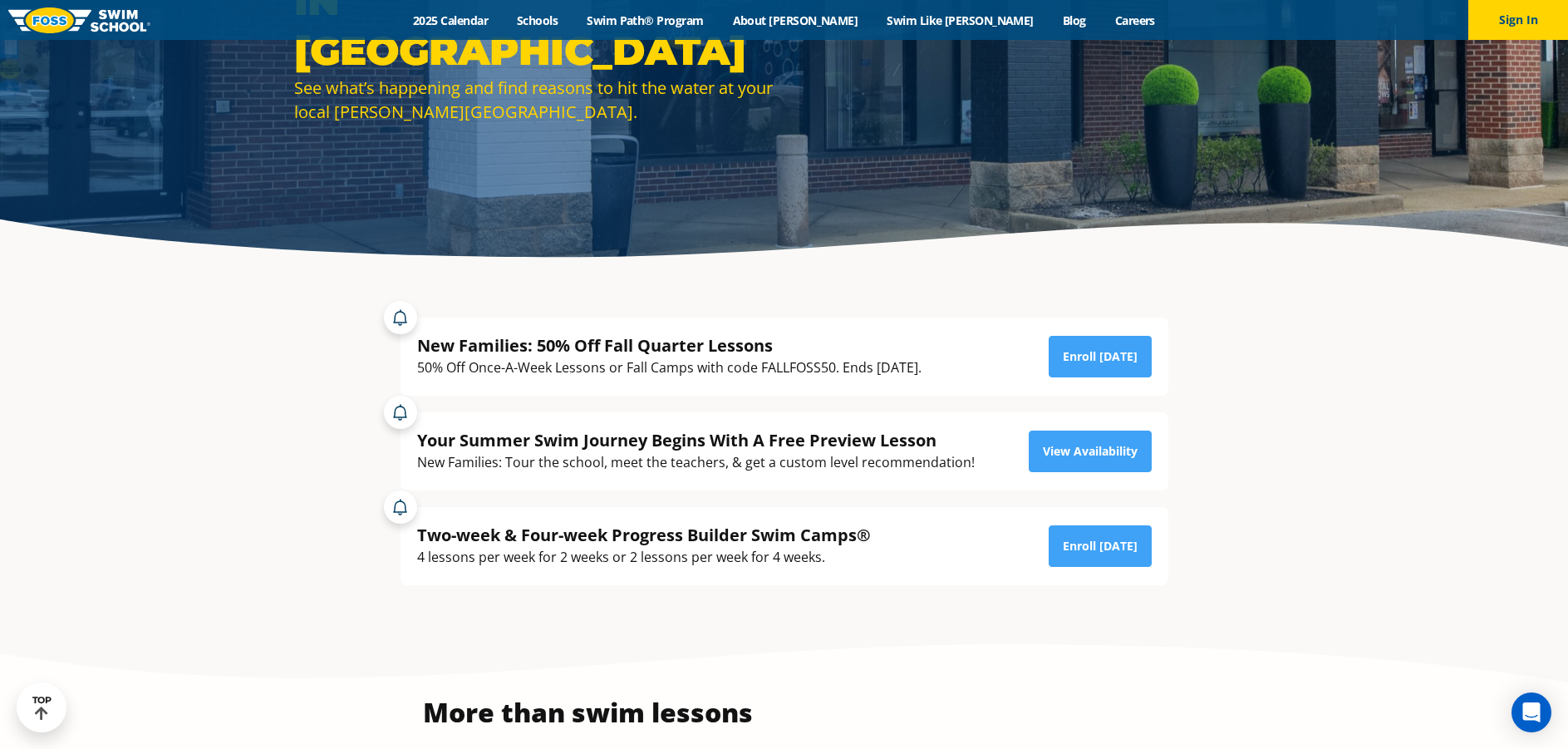
scroll to position [333, 0]
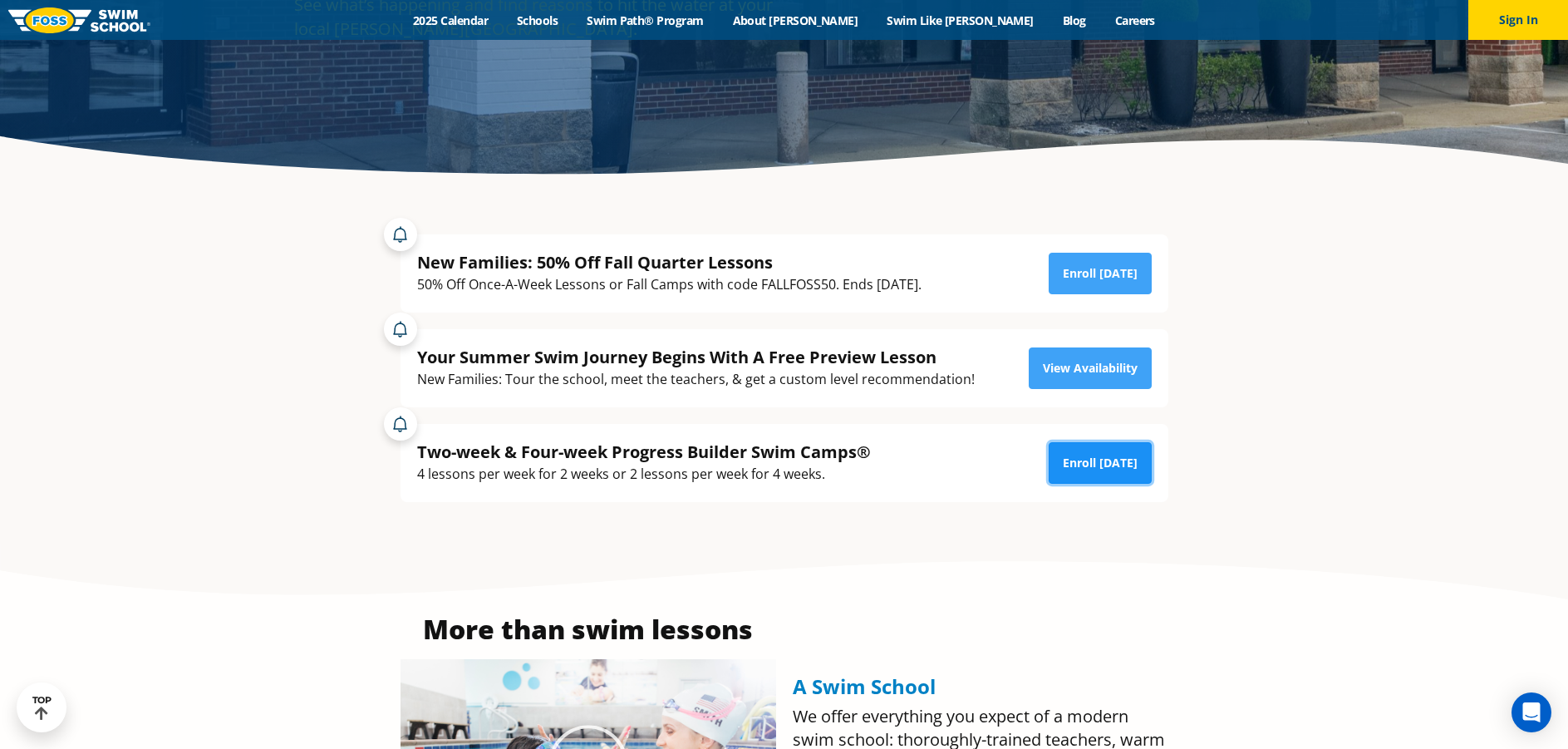
click at [1099, 460] on link "Enroll [DATE]" at bounding box center [1100, 463] width 103 height 42
click at [1092, 464] on link "Enroll Today" at bounding box center [1100, 463] width 103 height 42
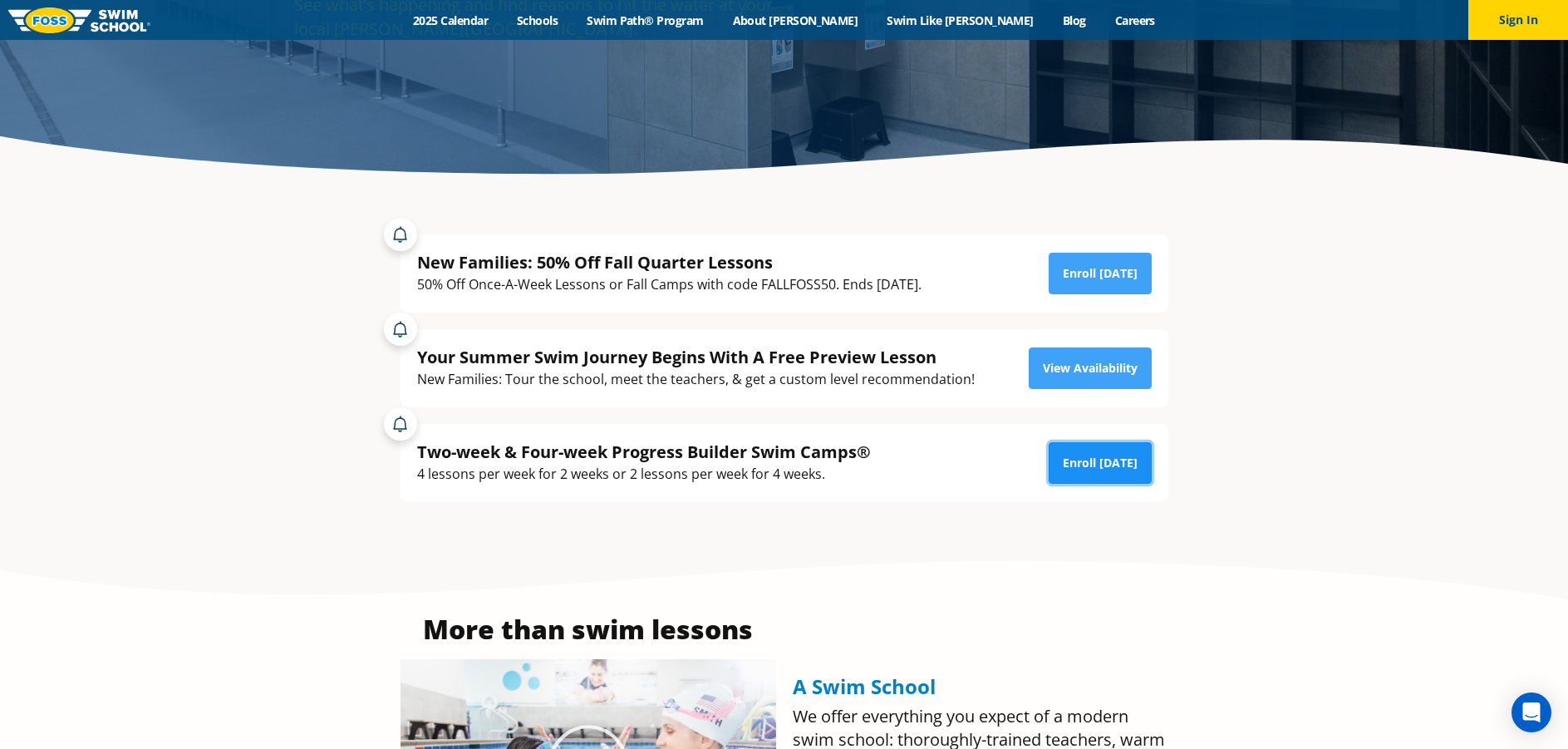
click at [1098, 469] on link "Enroll [DATE]" at bounding box center [1100, 463] width 103 height 42
